Goal: Navigation & Orientation: Go to known website

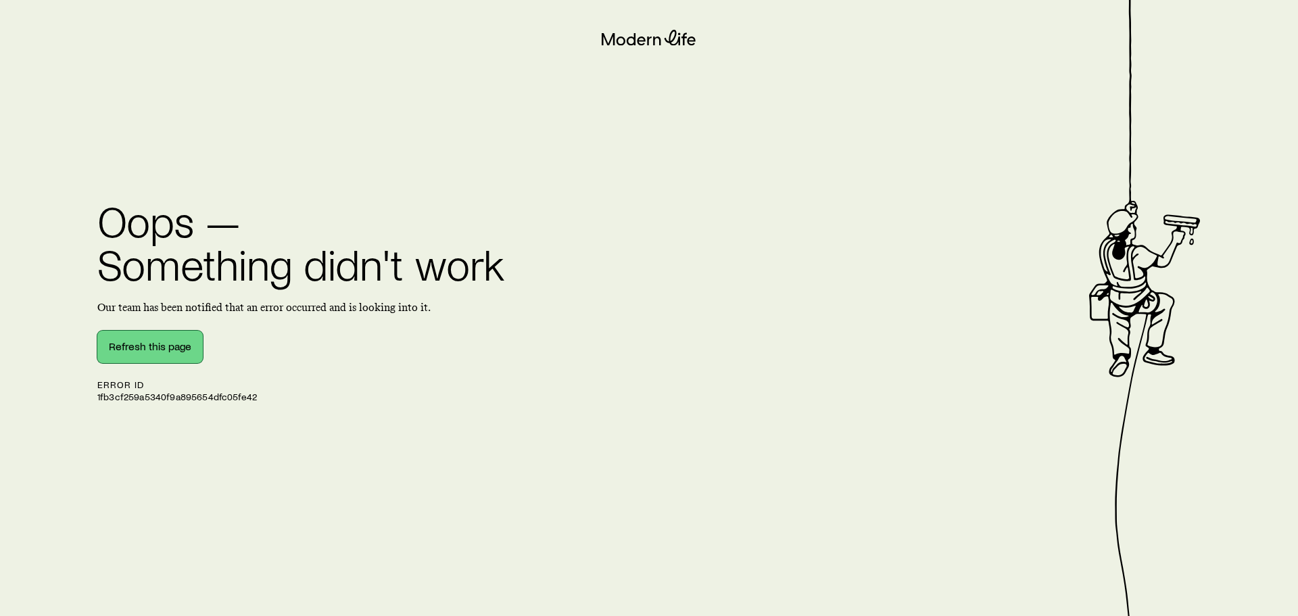
click at [185, 355] on button "Refresh this page" at bounding box center [149, 347] width 105 height 32
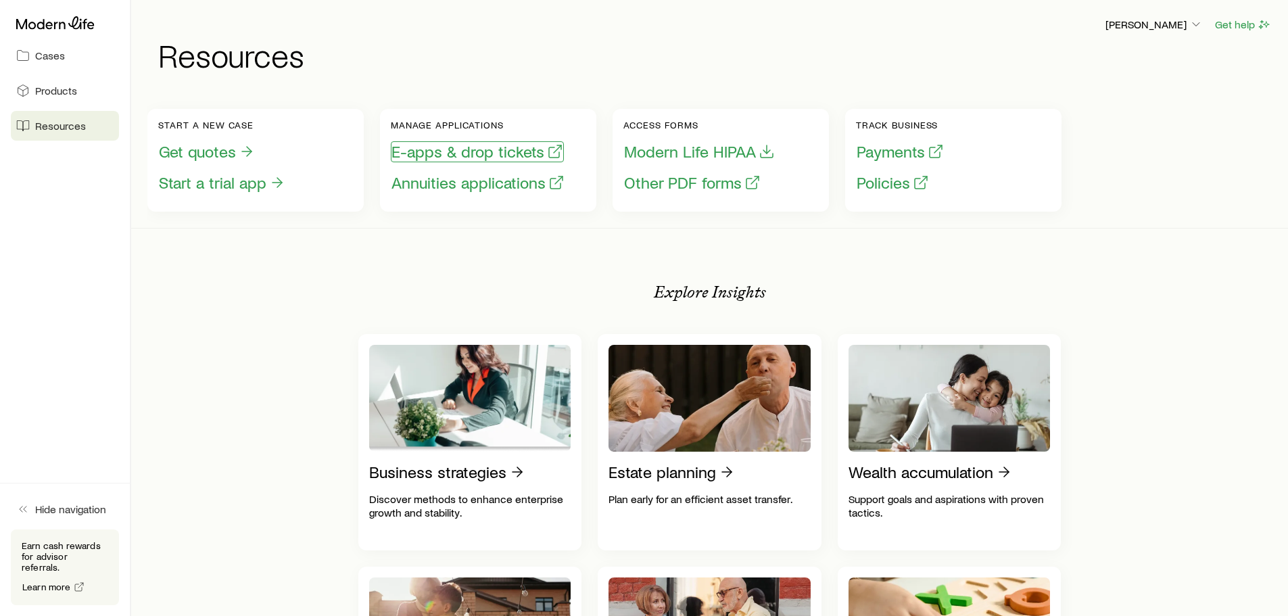
click at [418, 154] on button "E-apps & drop tickets" at bounding box center [477, 151] width 173 height 21
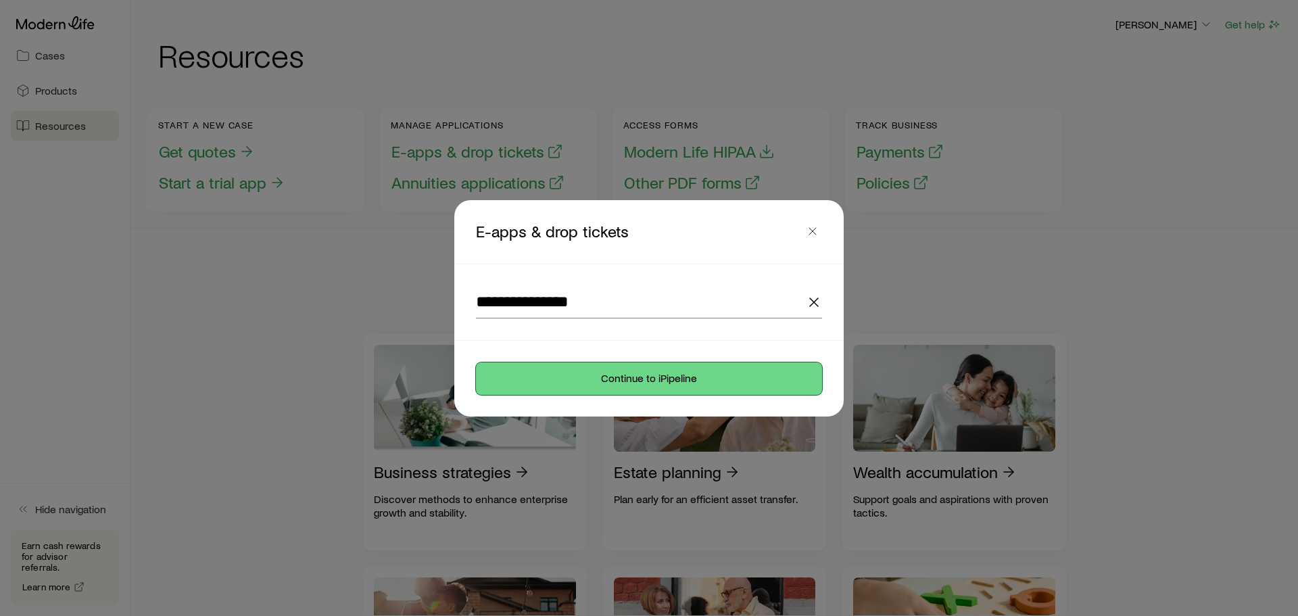
click at [534, 384] on button "Continue to iPipeline" at bounding box center [649, 378] width 346 height 32
